Goal: Task Accomplishment & Management: Manage account settings

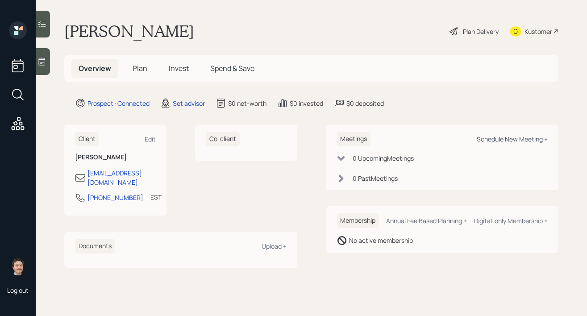
click at [490, 140] on div "Schedule New Meeting +" at bounding box center [512, 139] width 71 height 8
select select "round-[PERSON_NAME]"
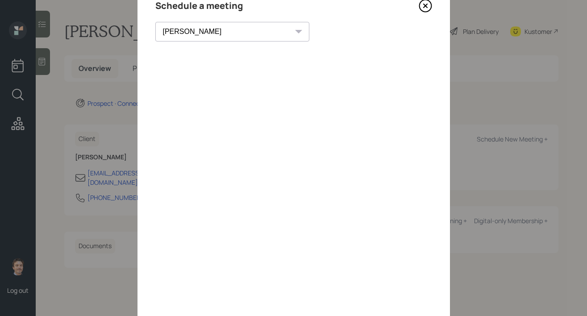
scroll to position [41, 0]
click at [426, 6] on icon at bounding box center [425, 6] width 4 height 4
